Goal: Transaction & Acquisition: Purchase product/service

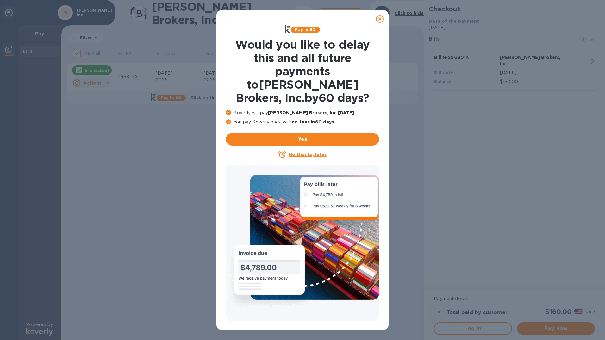
click at [324, 152] on u "No thanks, later" at bounding box center [308, 154] width 38 height 5
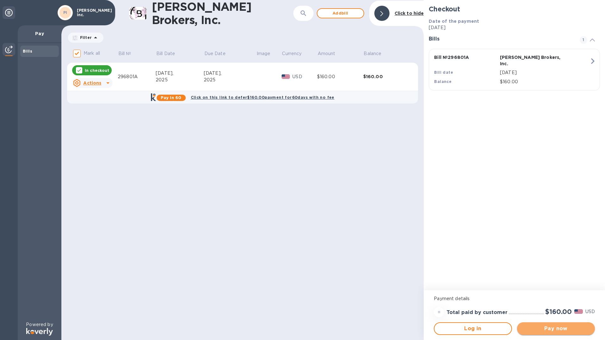
click at [554, 328] on span "Pay now" at bounding box center [556, 329] width 68 height 8
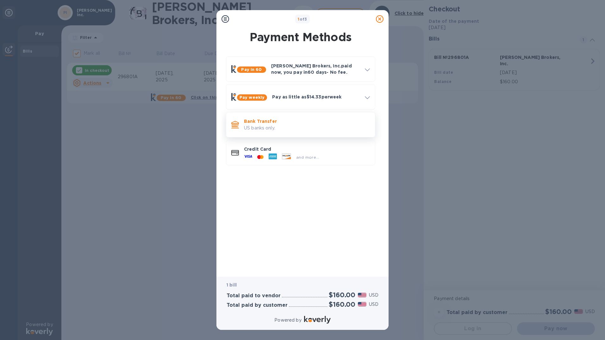
click at [292, 127] on p "US banks only." at bounding box center [307, 128] width 126 height 7
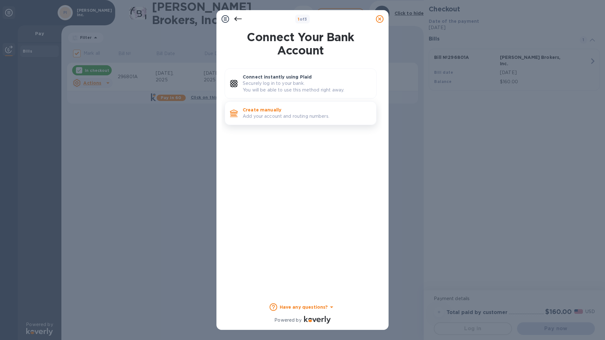
click at [270, 121] on div "Create manually Add your account and routing numbers." at bounding box center [307, 113] width 134 height 18
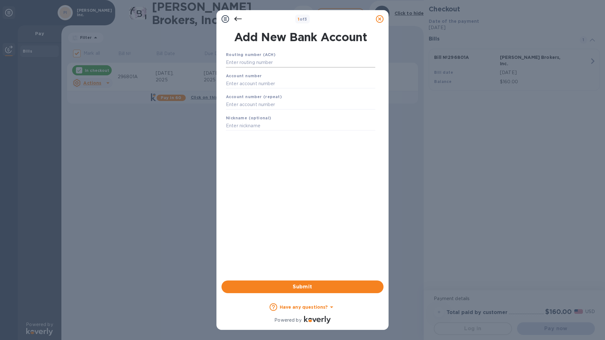
click at [269, 63] on input "text" at bounding box center [300, 62] width 149 height 9
type input "122016066"
click at [267, 93] on input "text" at bounding box center [300, 91] width 149 height 9
type input "006524052"
click at [266, 111] on input "text" at bounding box center [300, 112] width 149 height 9
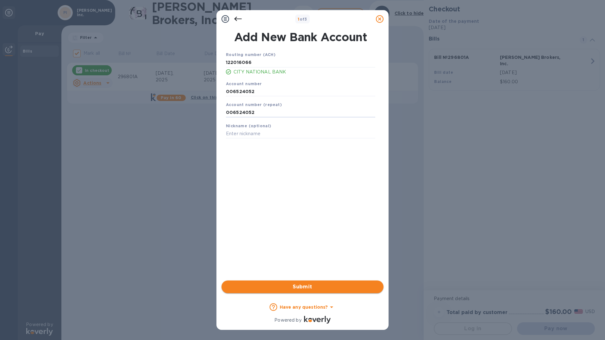
type input "006524052"
click at [284, 282] on button "Submit" at bounding box center [302, 286] width 162 height 13
